Goal: Task Accomplishment & Management: Use online tool/utility

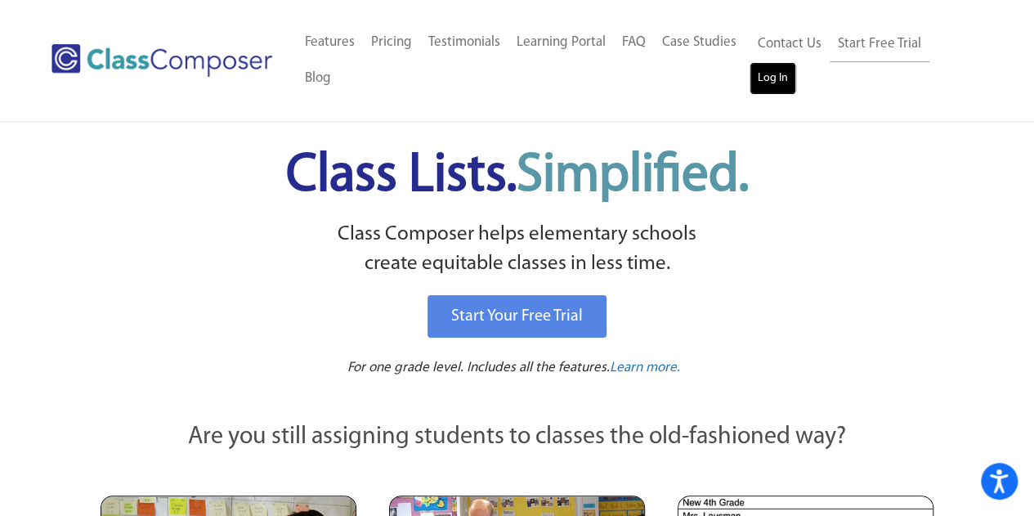
click at [753, 76] on link "Log In" at bounding box center [772, 78] width 47 height 33
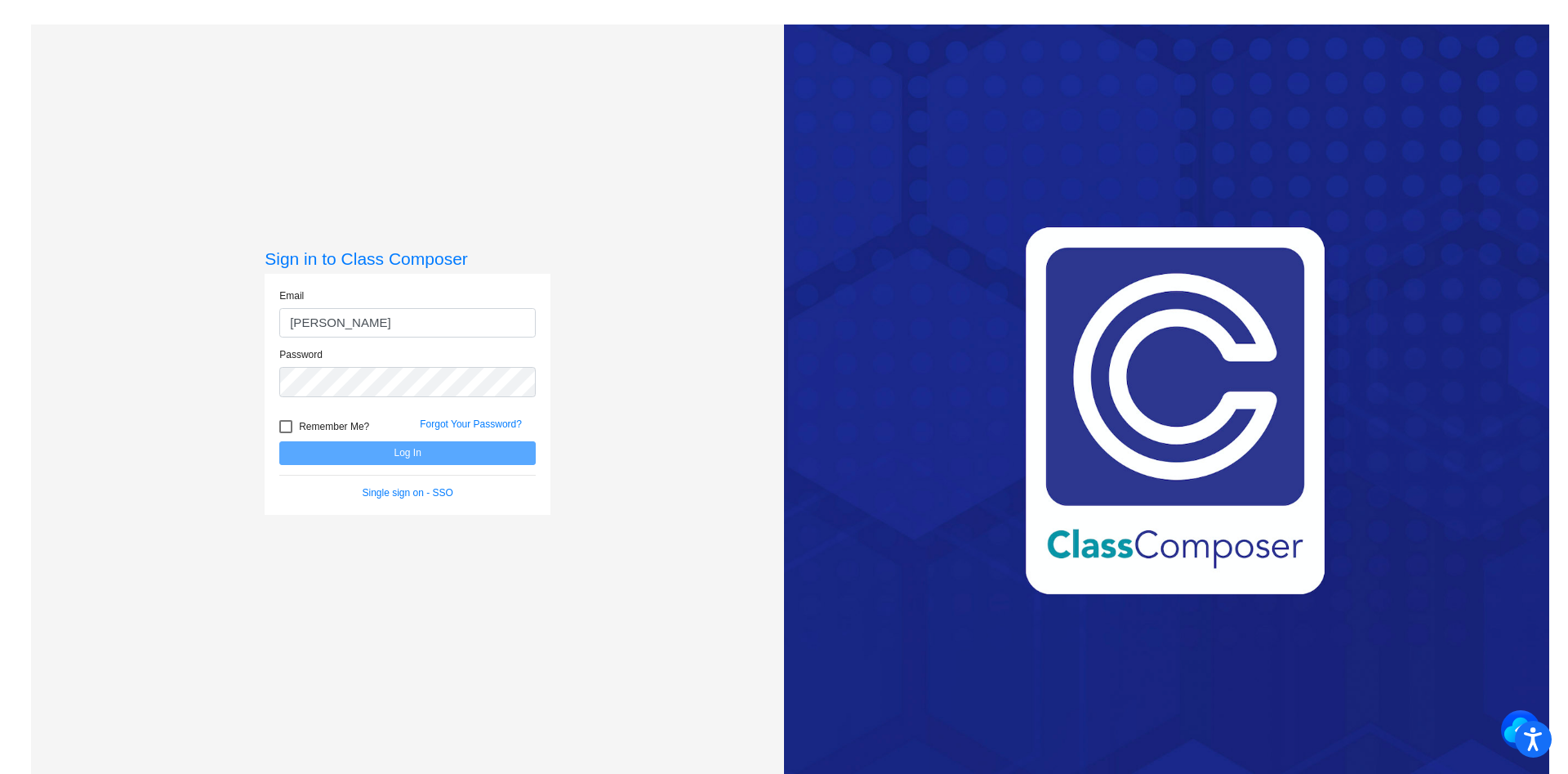
type input "sanzottag@victorschools.org"
click at [279, 441] on button "Log In" at bounding box center [407, 453] width 257 height 24
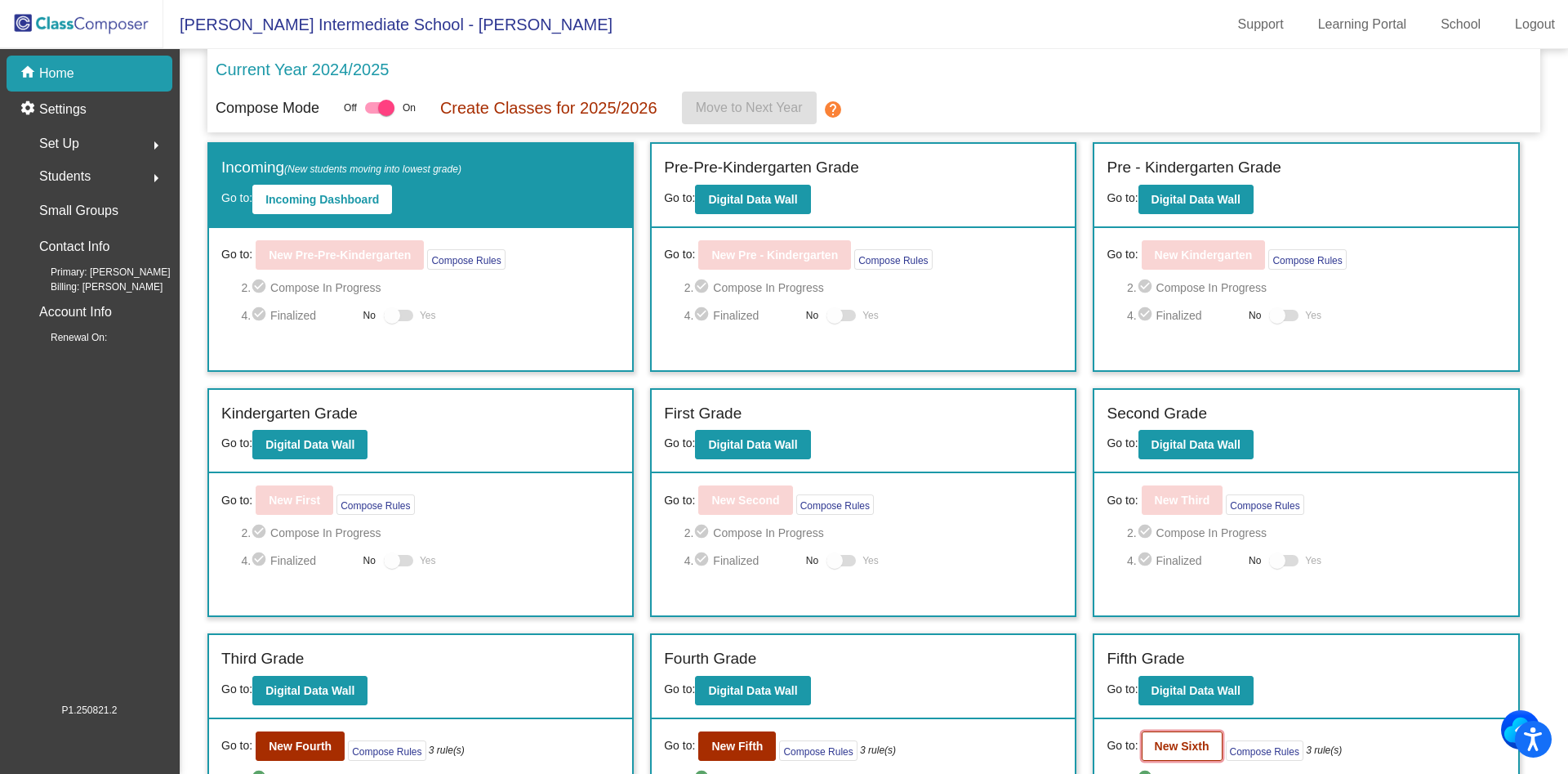
click at [1171, 748] on b "New Sixth" at bounding box center [1181, 745] width 55 height 13
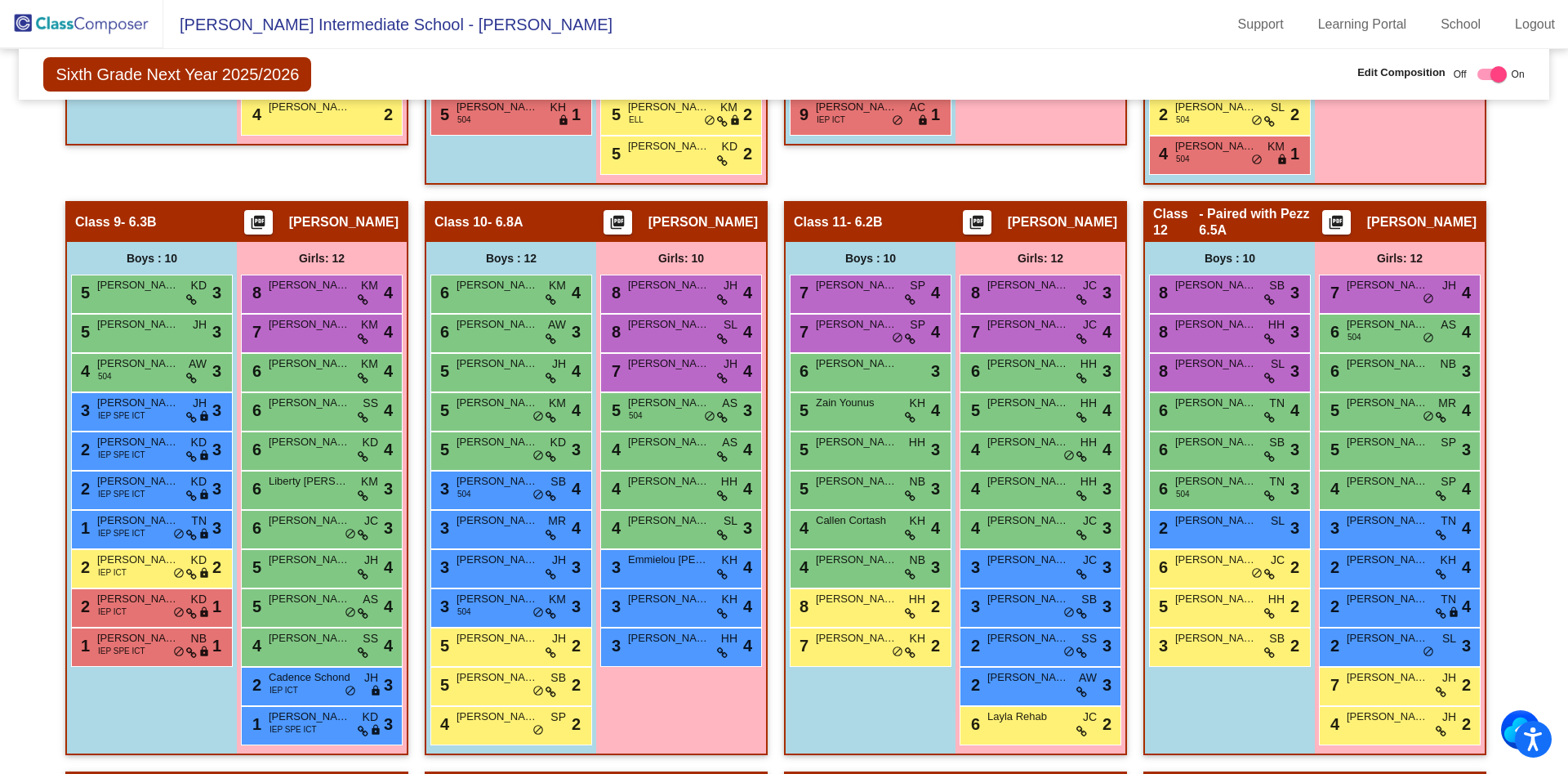
scroll to position [1717, 0]
